Goal: Find contact information: Find contact information

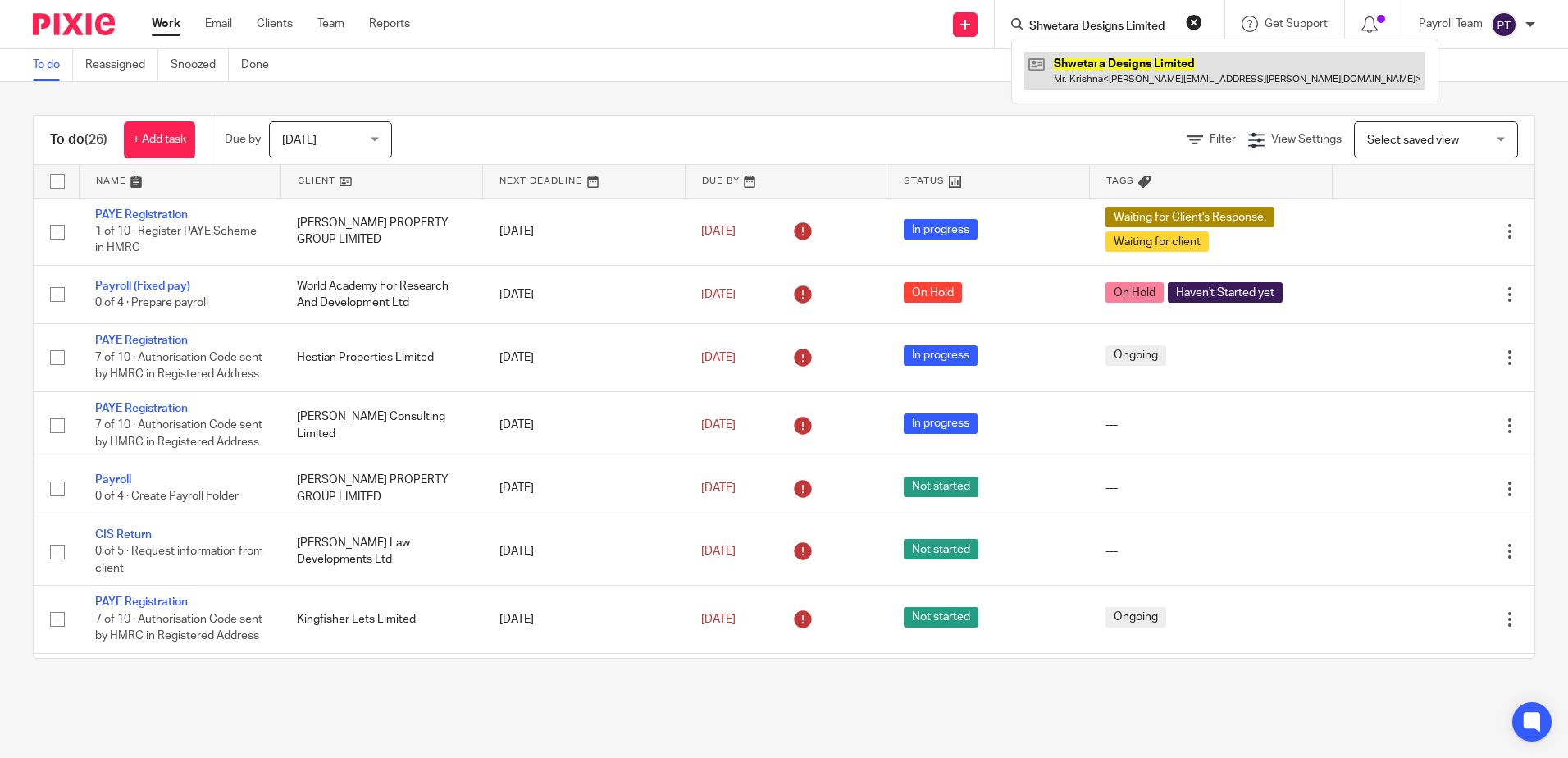
type input "Shwetara Designs Limited"
click at [1125, 76] on link at bounding box center [1224, 70] width 401 height 38
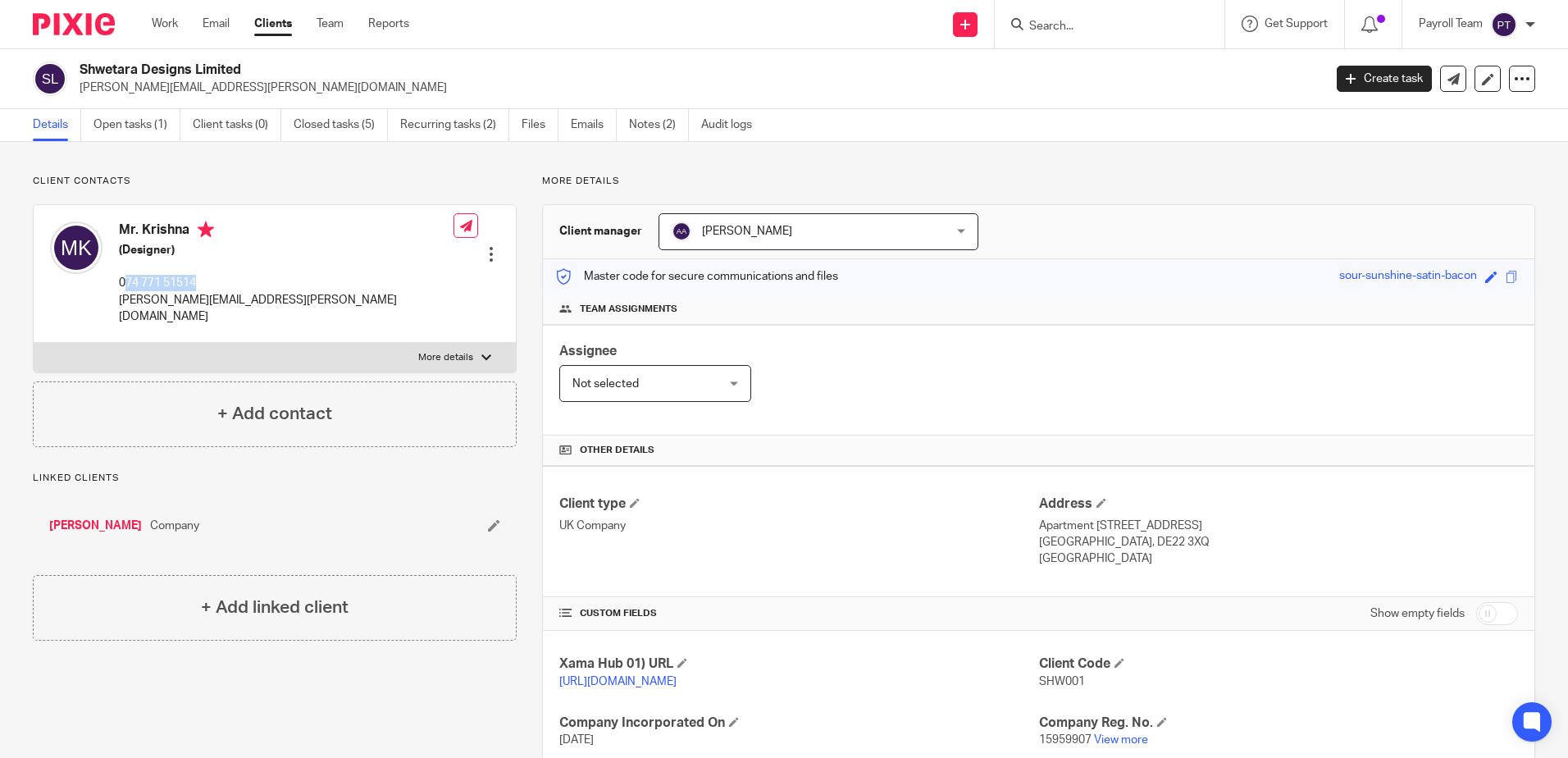
drag, startPoint x: 193, startPoint y: 290, endPoint x: 128, endPoint y: 290, distance: 65.0
click at [128, 290] on p "074 771 51514" at bounding box center [286, 282] width 335 height 17
copy p "74 771 51514"
click at [1084, 20] on input "Search" at bounding box center [1101, 27] width 148 height 15
paste input "igel Timothy Flack"
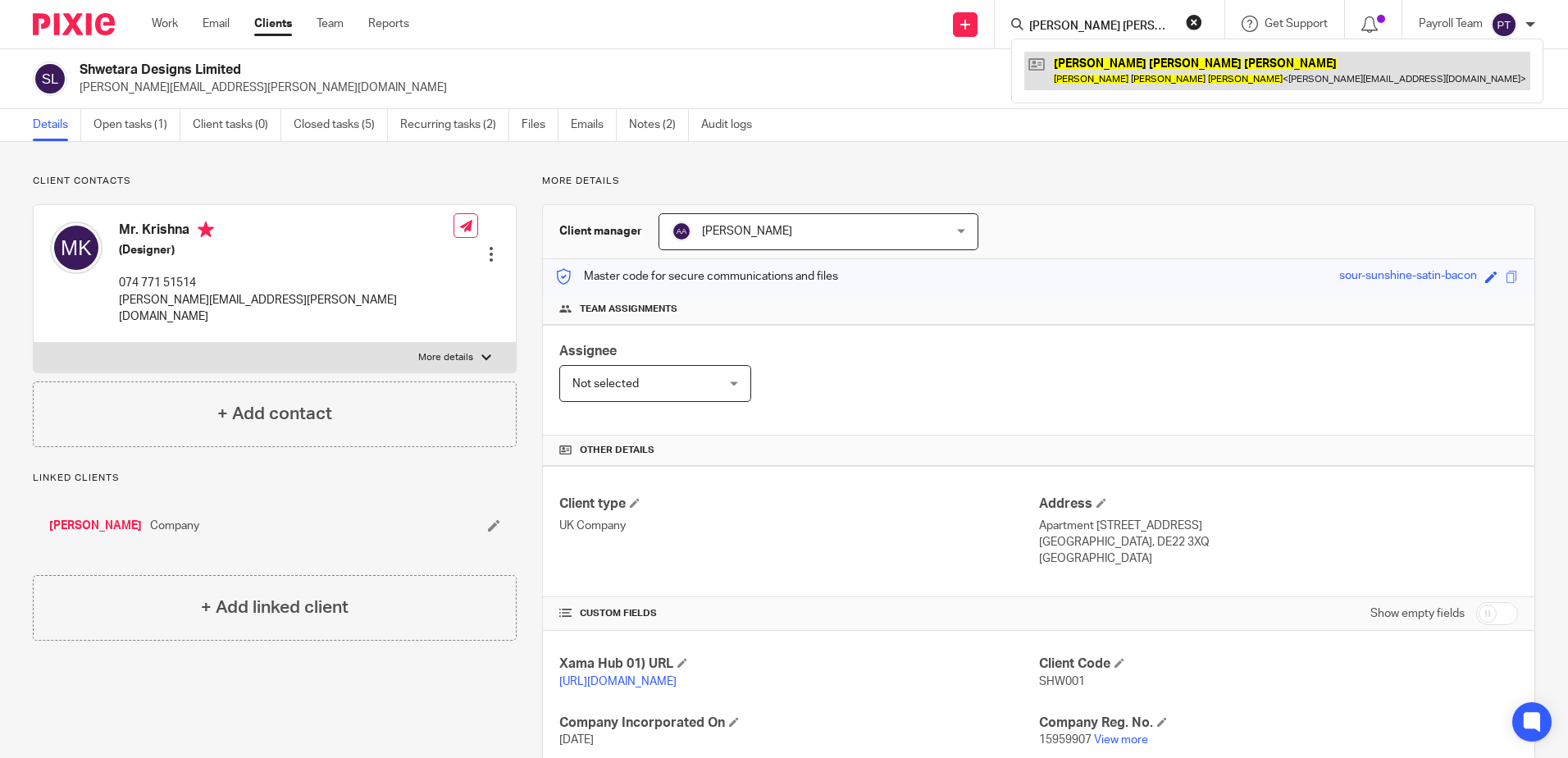
type input "igel Timothy Flack"
click at [1095, 86] on link at bounding box center [1278, 70] width 506 height 38
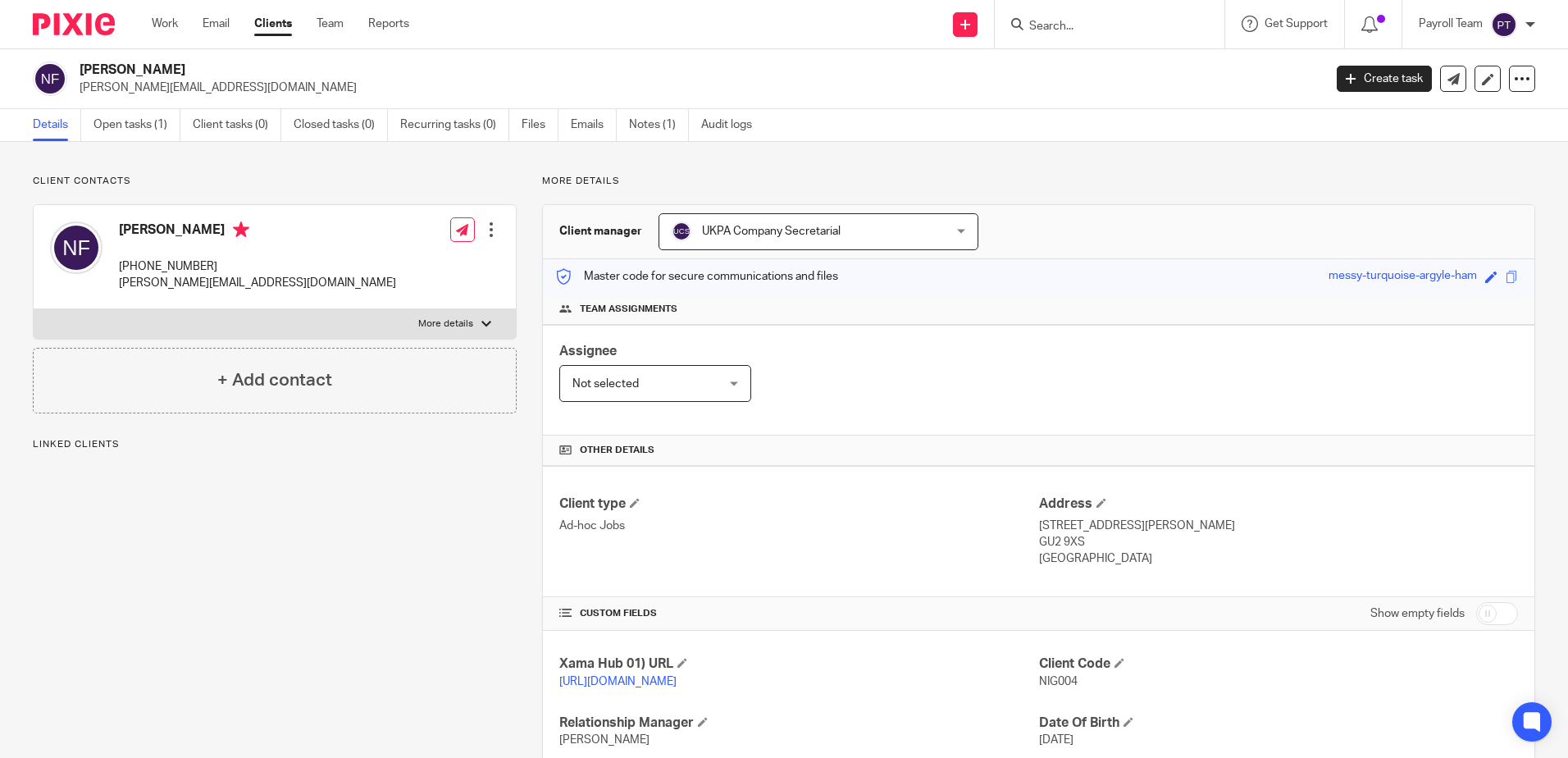
click at [145, 274] on p "[PHONE_NUMBER]" at bounding box center [257, 267] width 277 height 17
click at [1046, 32] on input "Search" at bounding box center [1101, 27] width 148 height 15
paste input "[PERSON_NAME] Quest [PERSON_NAME]"
type input "[PERSON_NAME] Quest [PERSON_NAME]"
click button "submit" at bounding box center [0, 0] width 0 height 0
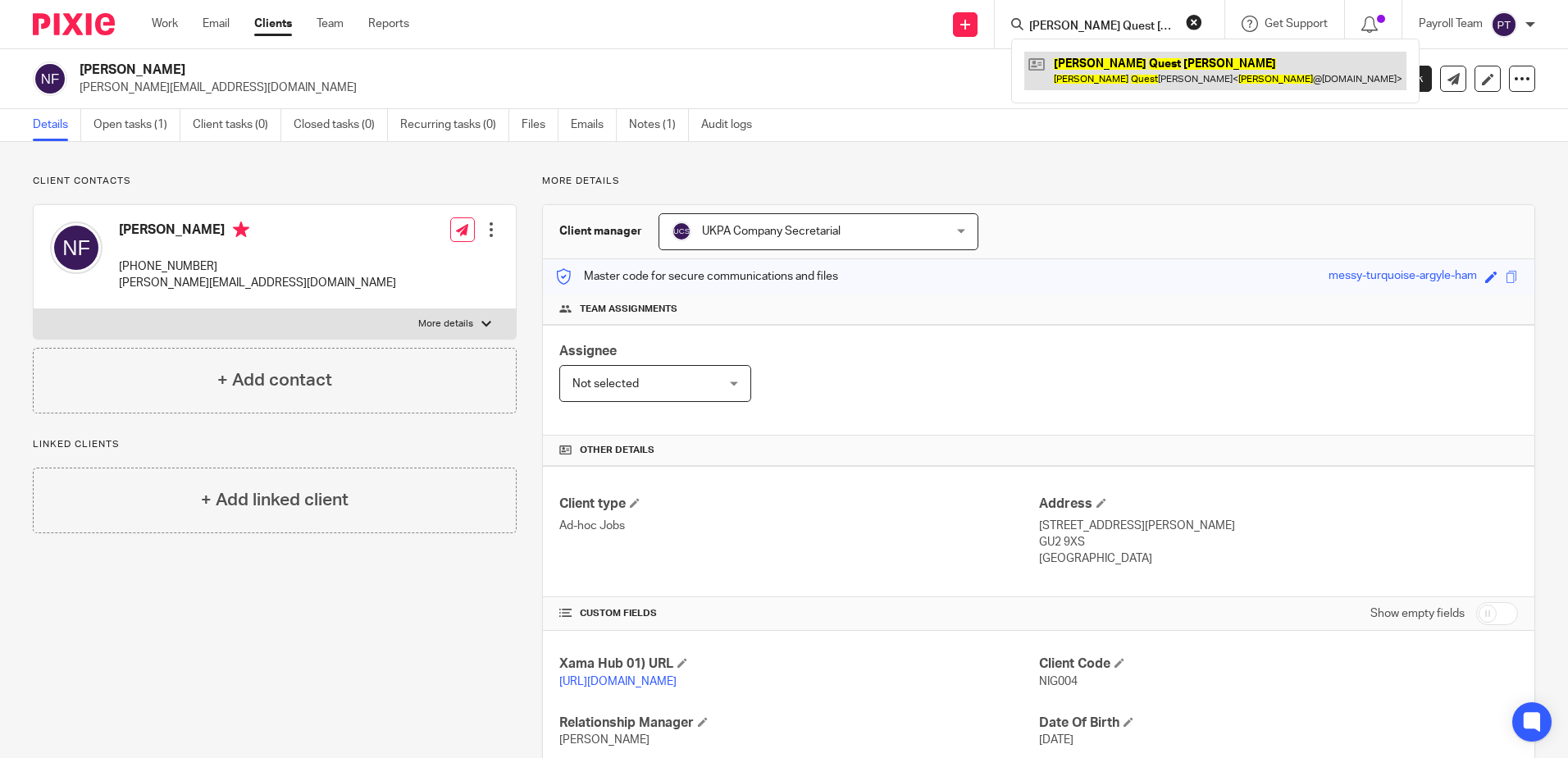
click at [1077, 60] on link at bounding box center [1216, 70] width 382 height 38
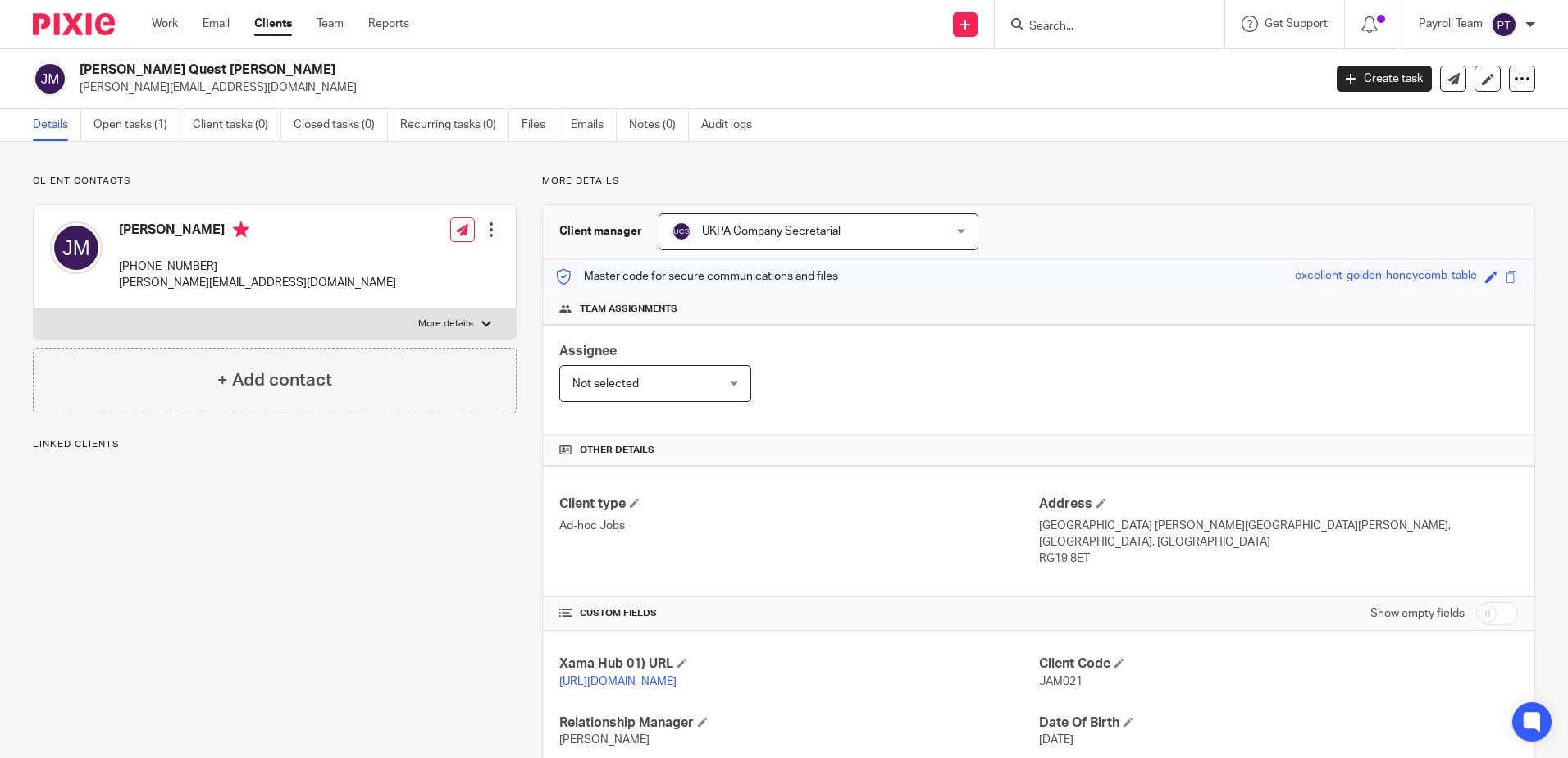
drag, startPoint x: 217, startPoint y: 265, endPoint x: 143, endPoint y: 274, distance: 74.5
click at [143, 274] on p "+44 759 753 0088" at bounding box center [257, 267] width 277 height 17
copy p "759 753 0088"
click at [152, 710] on div "Client contacts James Quest Michaeson +44 759 753 0088 james@pp-av.co.uk Edit c…" at bounding box center [261, 533] width 509 height 717
click at [1079, 32] on input "Search" at bounding box center [1101, 27] width 148 height 15
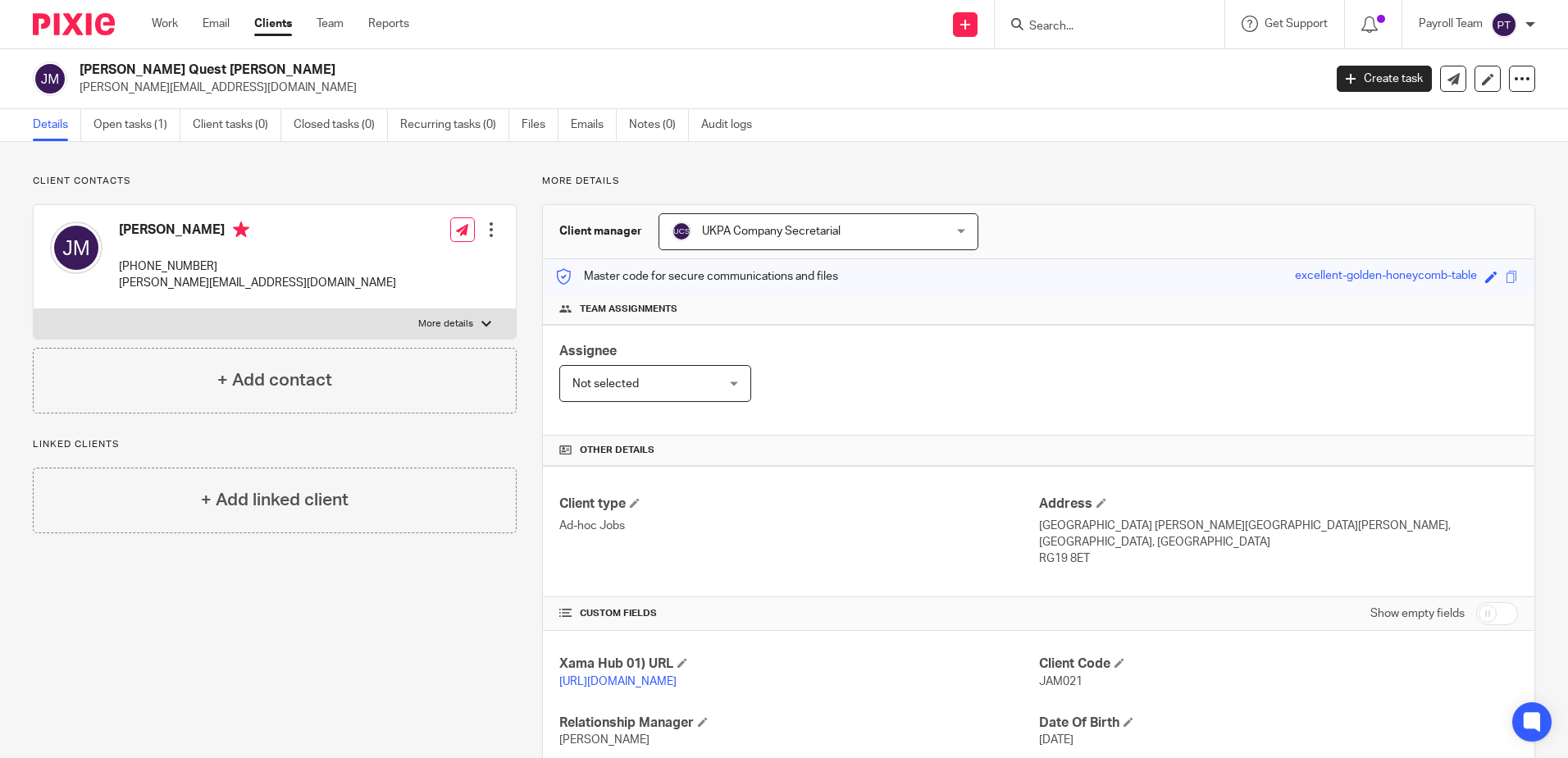
paste input "Nominal Ground Rents Ltd"
type input "Nominal Ground Rents Ltd"
click button "submit" at bounding box center [0, 0] width 0 height 0
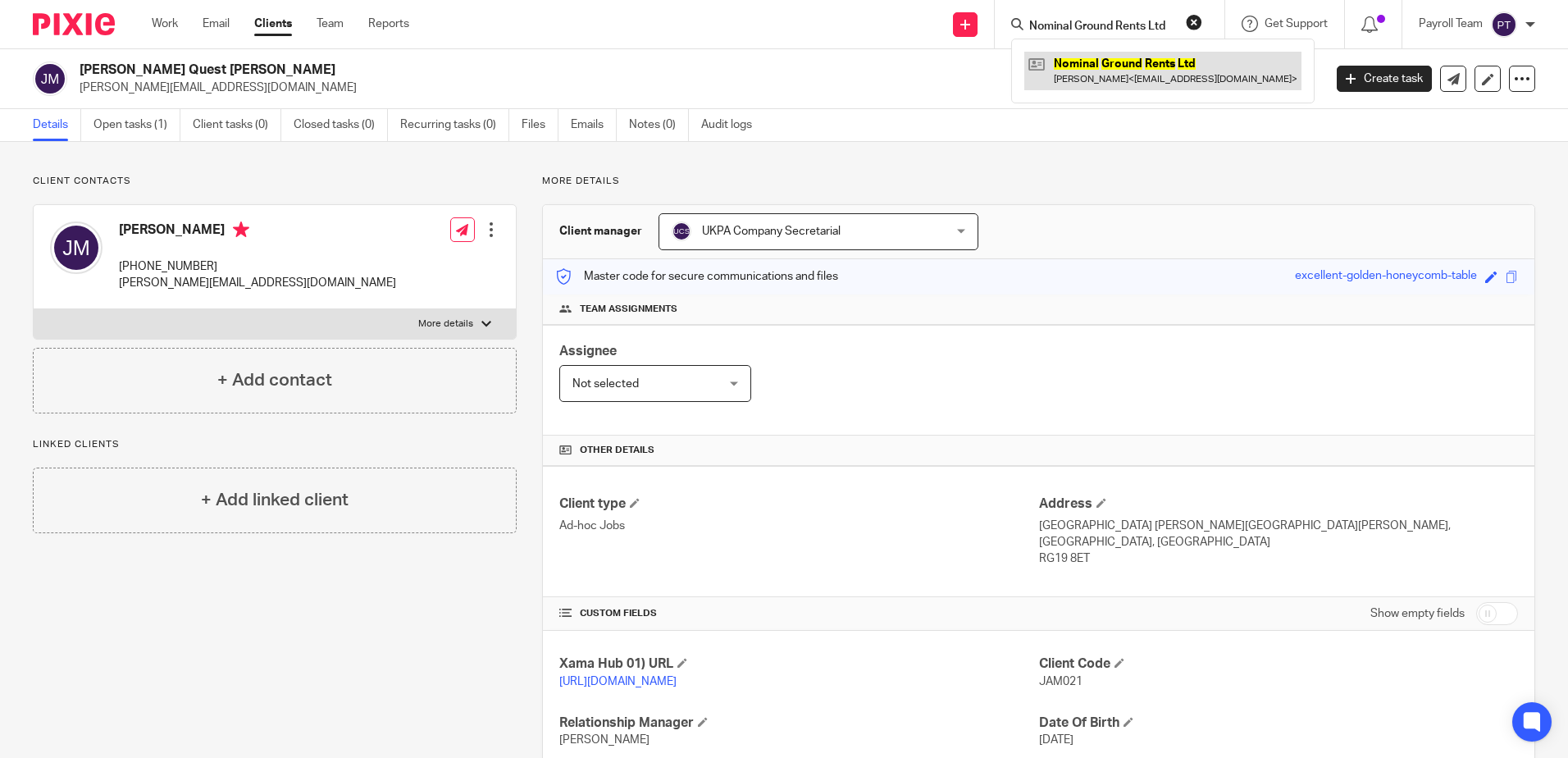
click at [1075, 66] on link at bounding box center [1162, 70] width 277 height 38
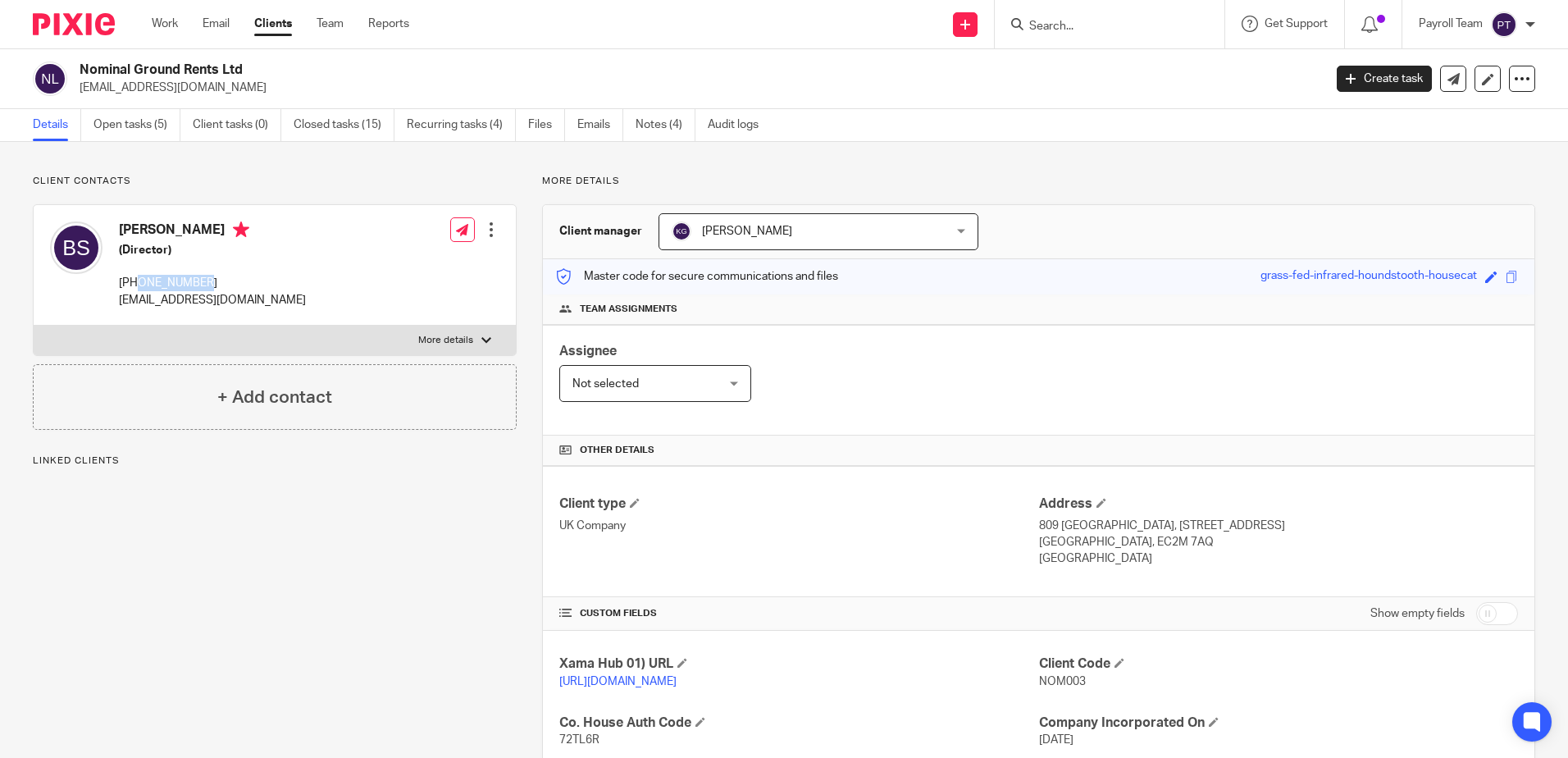
drag, startPoint x: 201, startPoint y: 283, endPoint x: 140, endPoint y: 283, distance: 61.0
click at [140, 283] on p "[PHONE_NUMBER]" at bounding box center [212, 282] width 187 height 17
copy p "7731633441"
